Goal: Transaction & Acquisition: Purchase product/service

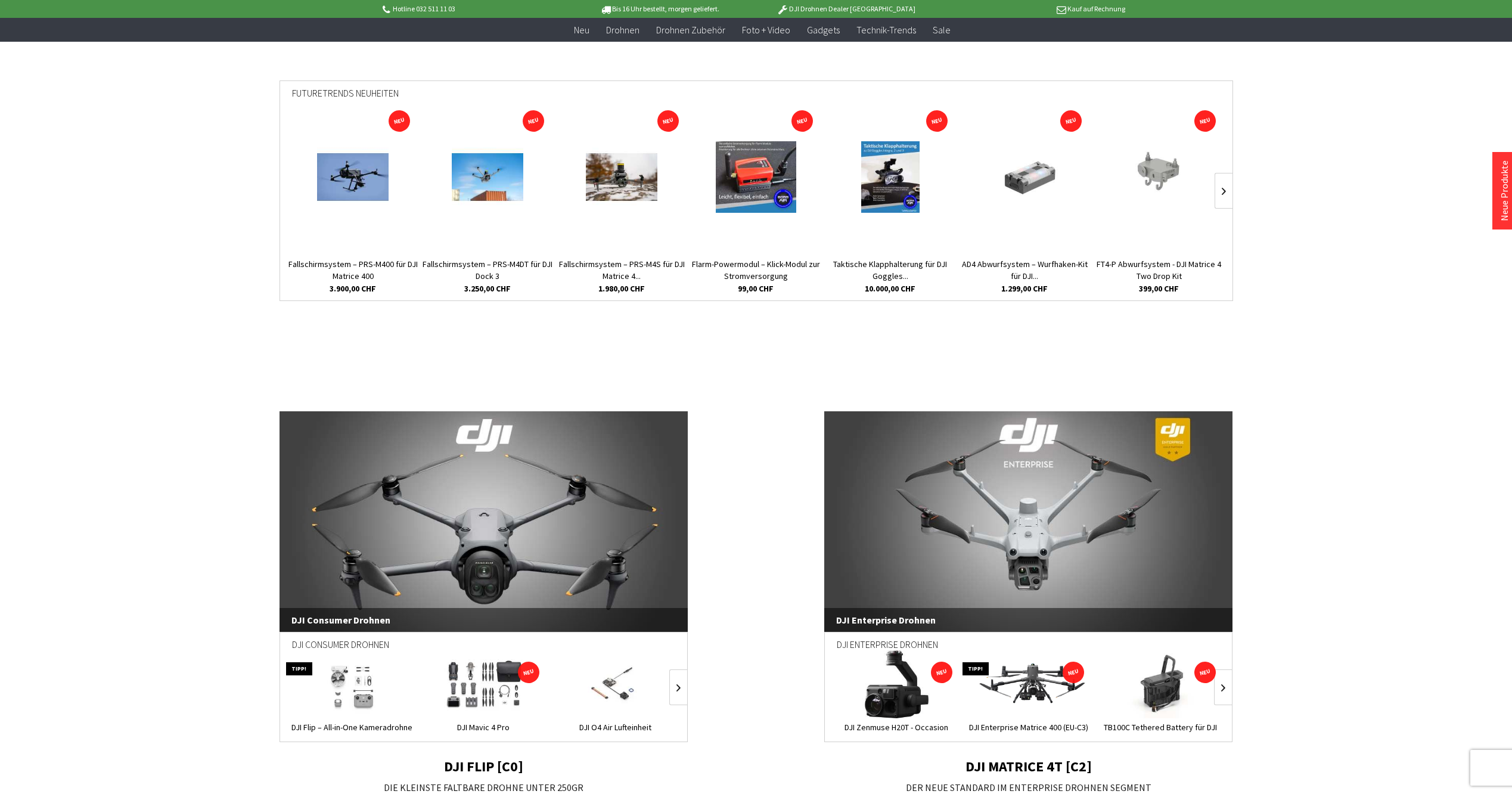
scroll to position [596, 0]
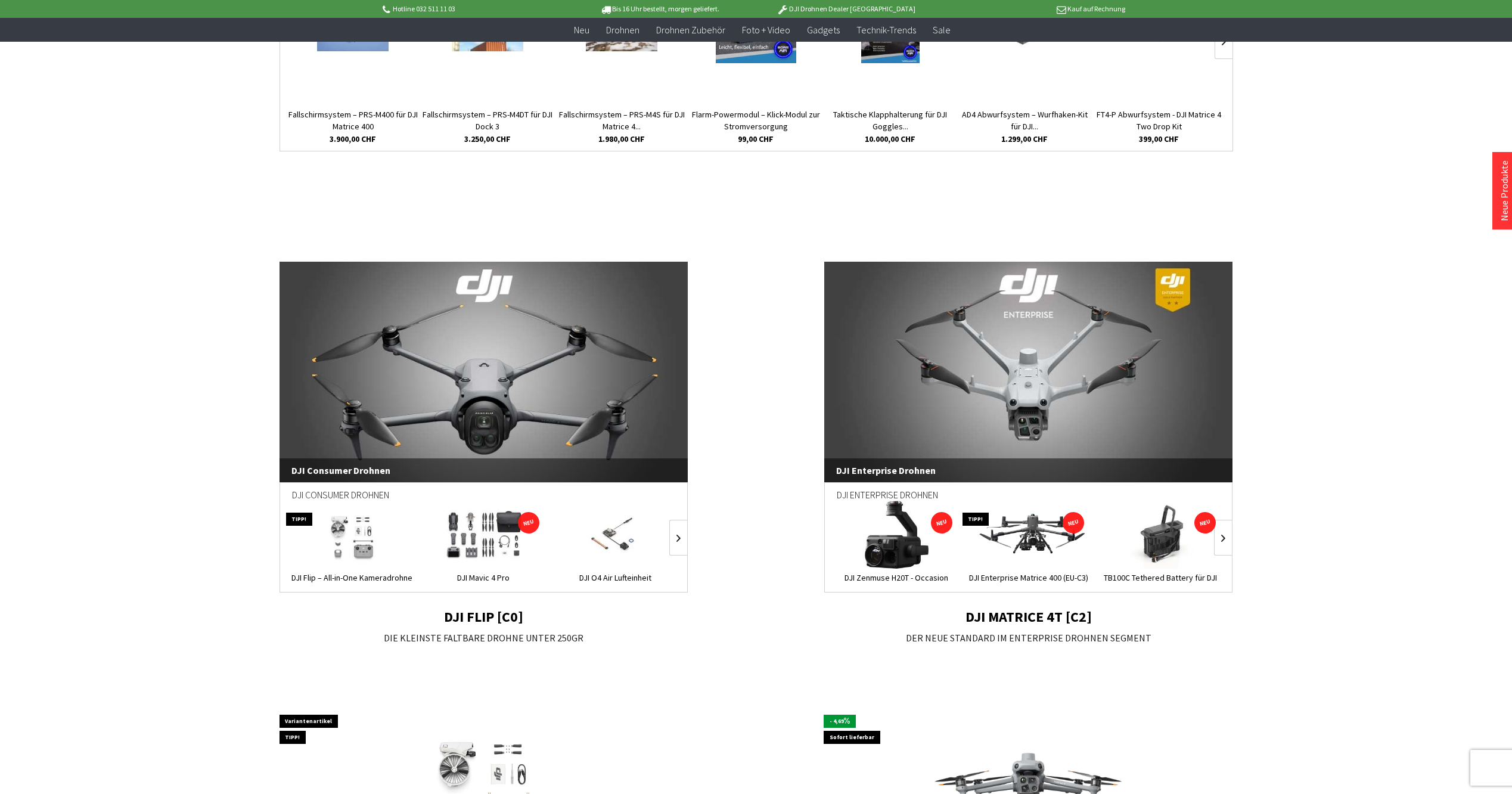
click at [366, 467] on span "DJI Consumer Drohnen" at bounding box center [484, 470] width 409 height 24
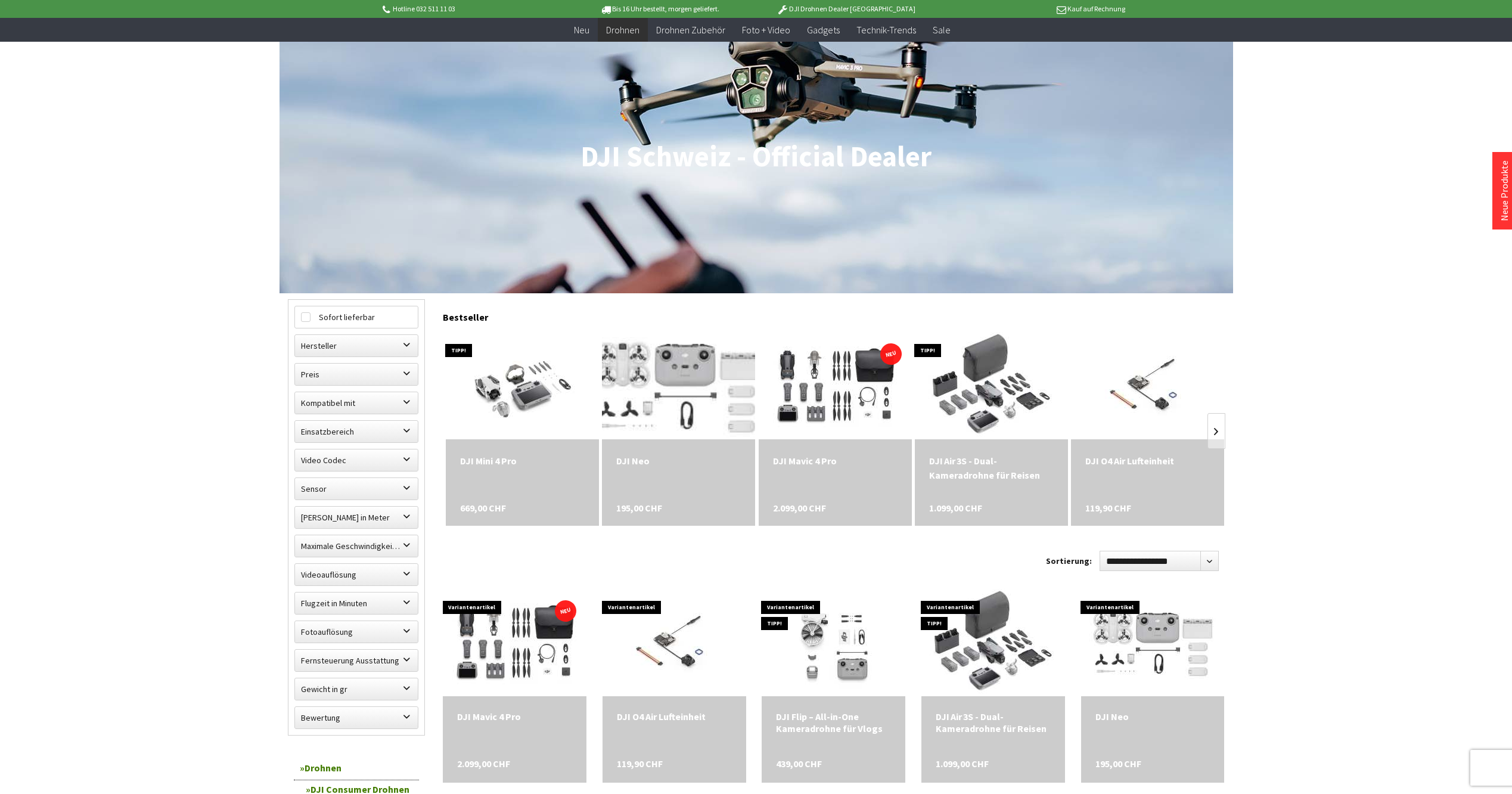
scroll to position [239, 0]
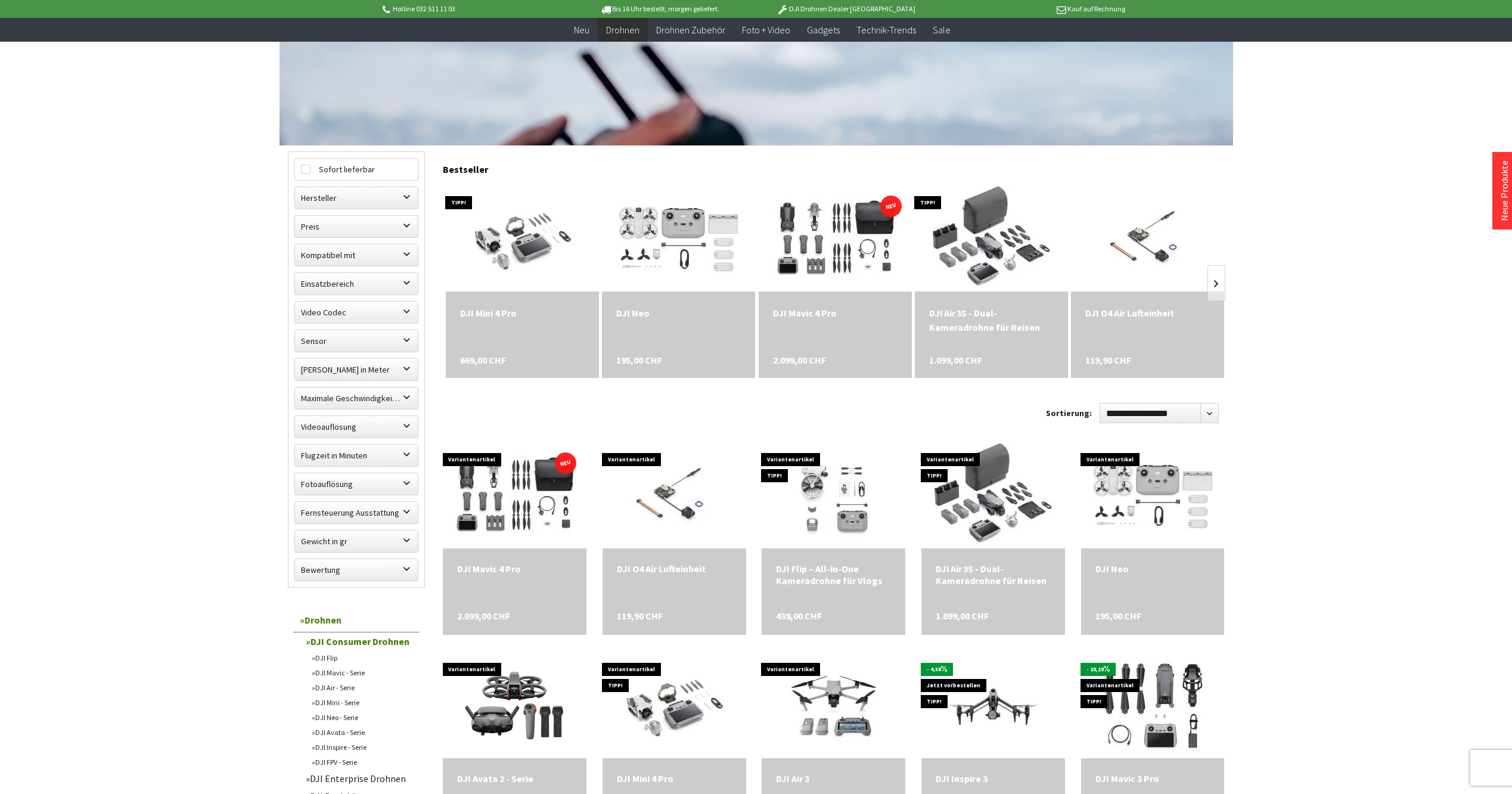
click at [499, 314] on div "DJI Mini 4 Pro" at bounding box center [522, 313] width 124 height 14
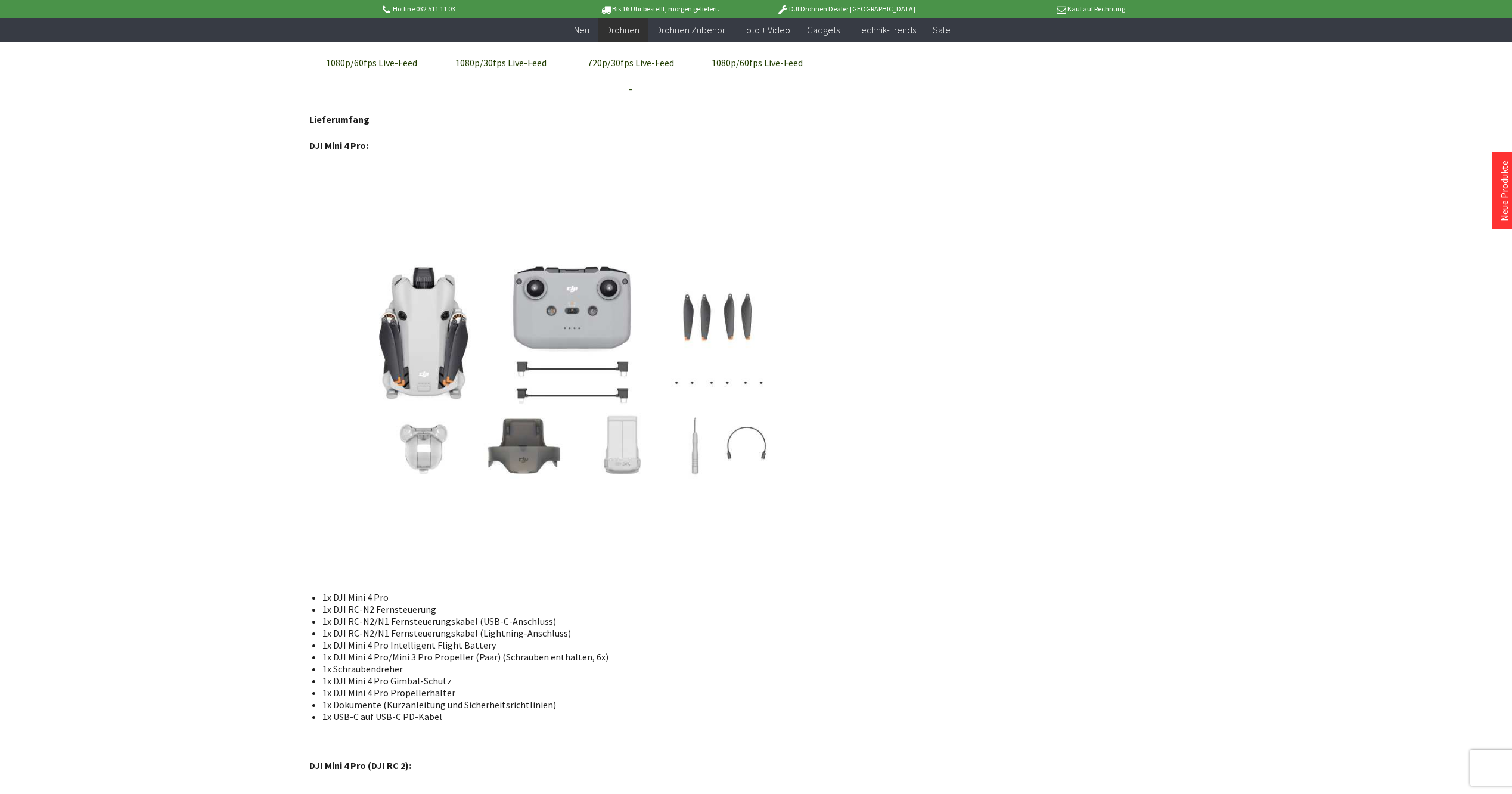
scroll to position [6319, 0]
